Goal: Browse casually

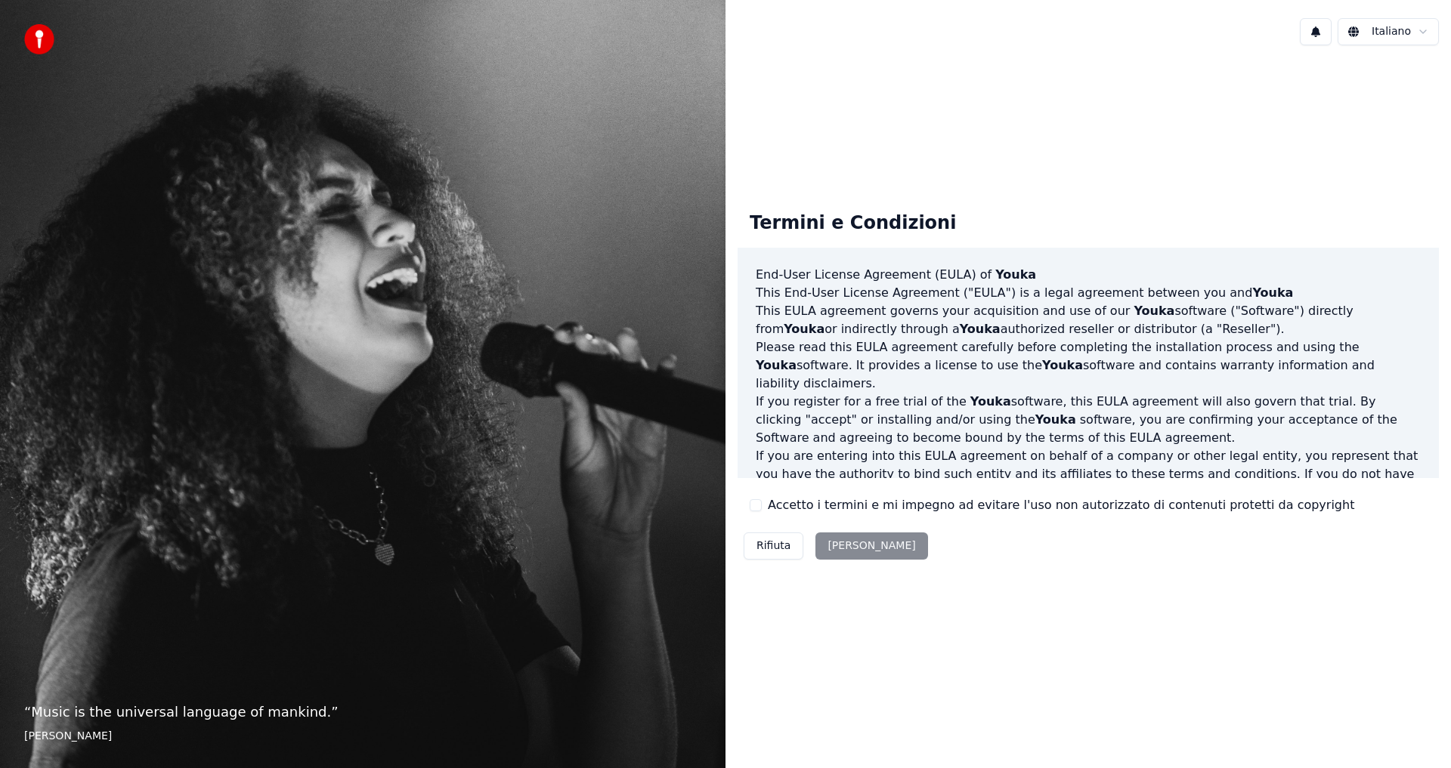
click at [146, 722] on p "“ Music is the universal language of mankind. ”" at bounding box center [362, 712] width 677 height 21
click at [163, 699] on div "“ Music is the universal language of mankind. ” [PERSON_NAME]" at bounding box center [362, 384] width 725 height 768
click at [130, 745] on div "“ Music is the universal language of mankind. ” [PERSON_NAME]" at bounding box center [362, 384] width 725 height 768
click at [137, 737] on footer "[PERSON_NAME]" at bounding box center [362, 736] width 677 height 15
click at [47, 42] on img at bounding box center [39, 39] width 30 height 30
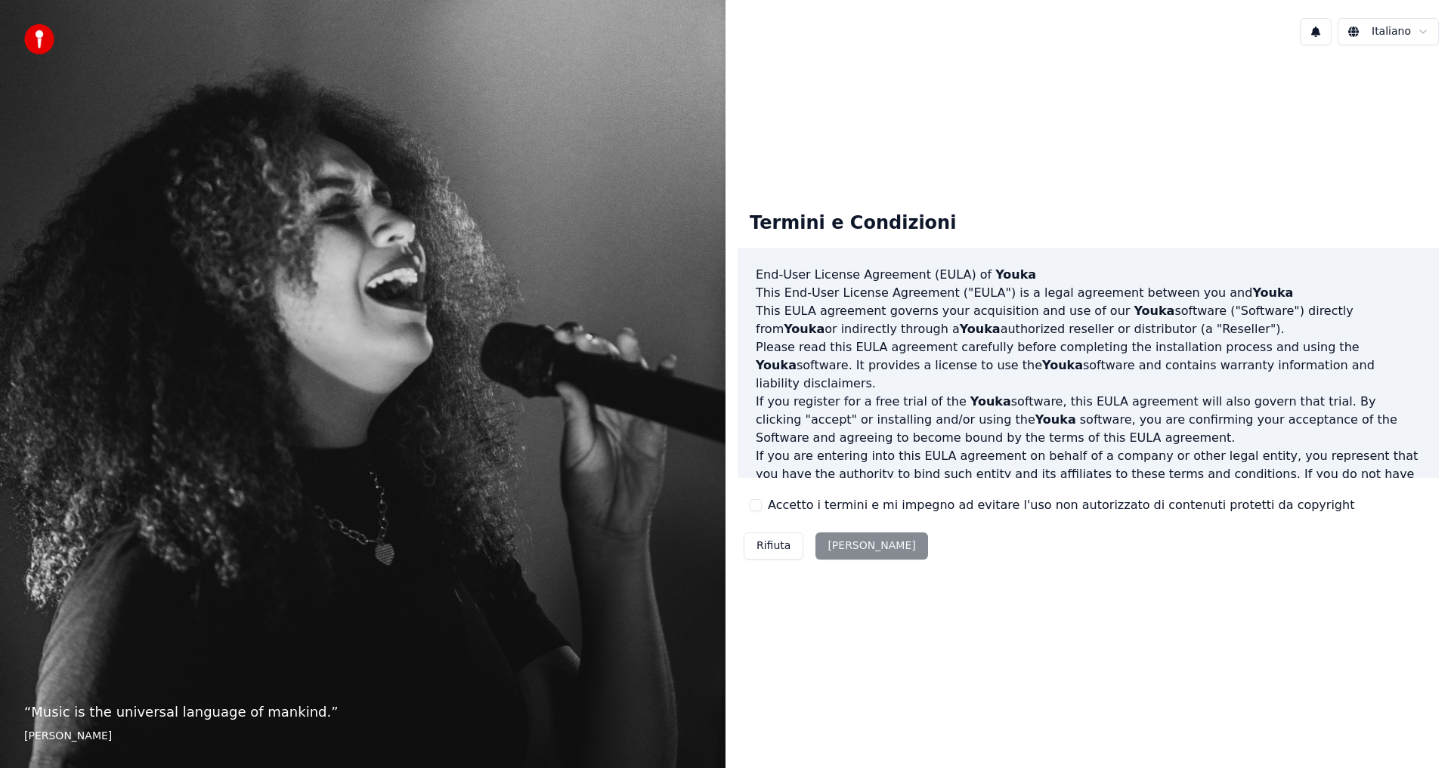
click at [1366, 29] on html "“ Music is the universal language of mankind. ” [PERSON_NAME] Italiano Termini …" at bounding box center [725, 384] width 1451 height 768
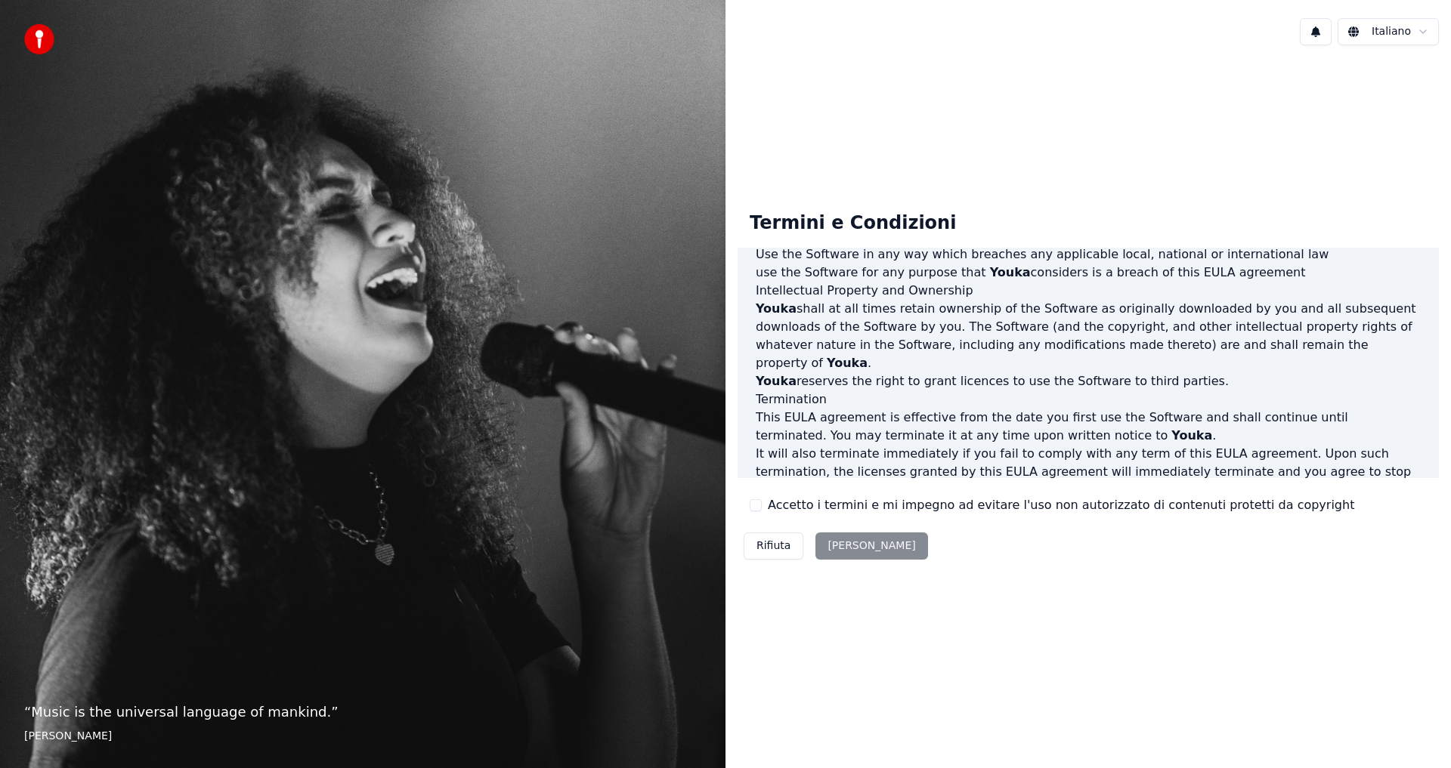
scroll to position [604, 0]
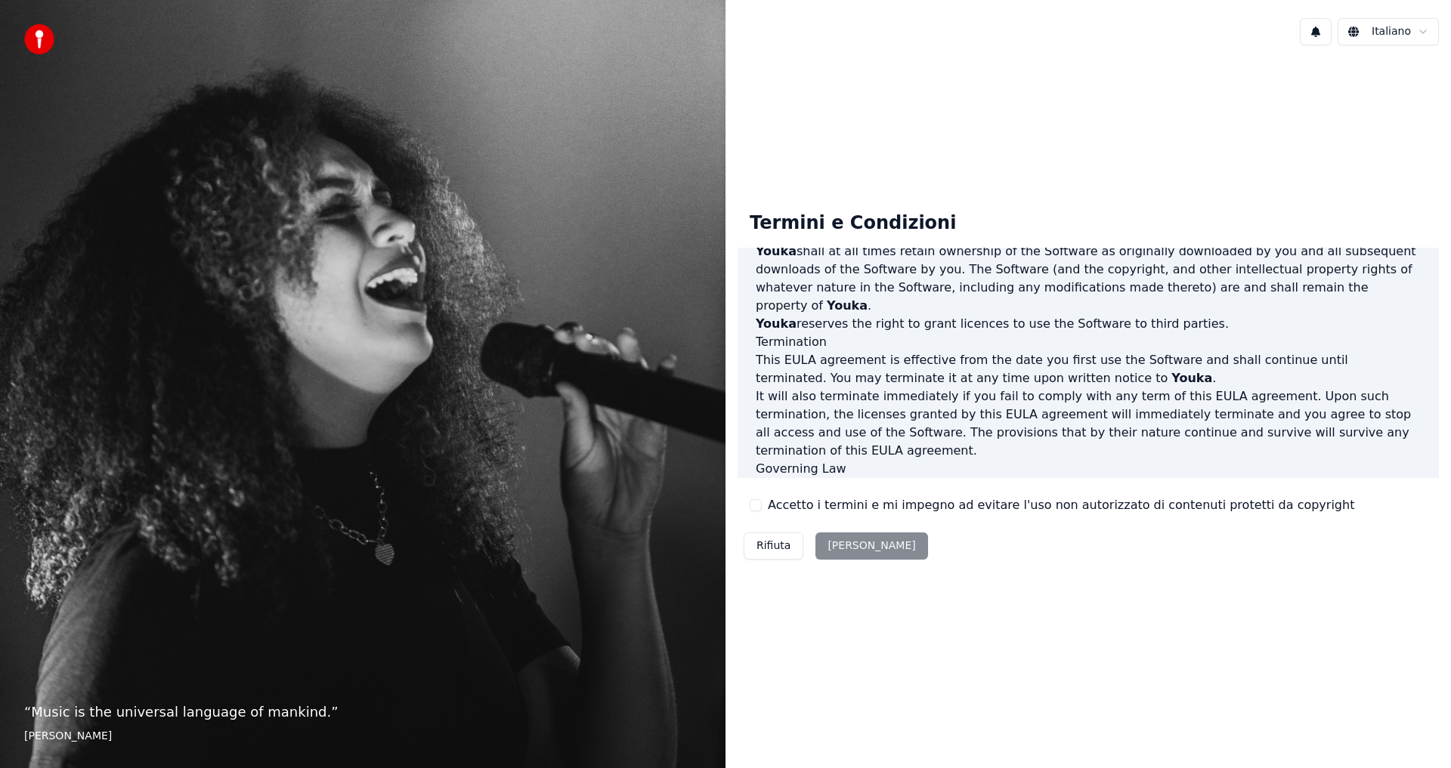
click at [839, 548] on div "Rifiuta [PERSON_NAME]" at bounding box center [835, 546] width 196 height 39
click at [845, 546] on div "Rifiuta [PERSON_NAME]" at bounding box center [835, 546] width 196 height 39
